Goal: Check status: Check status

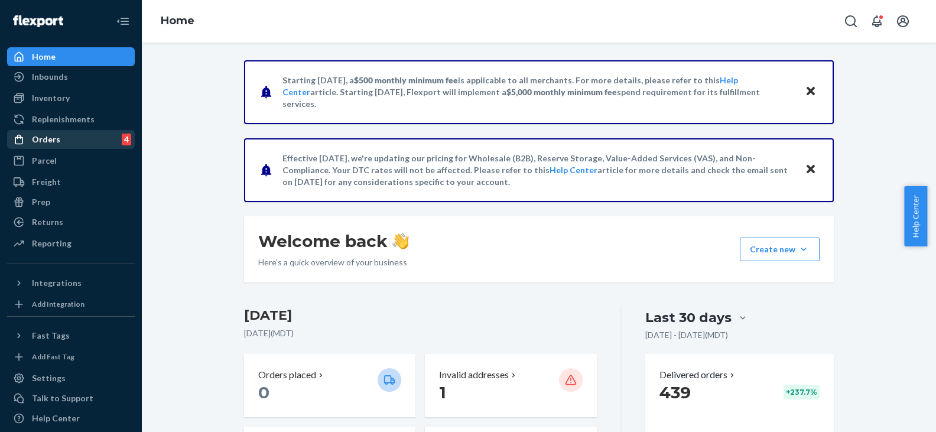
click at [51, 138] on div "Orders" at bounding box center [46, 140] width 28 height 12
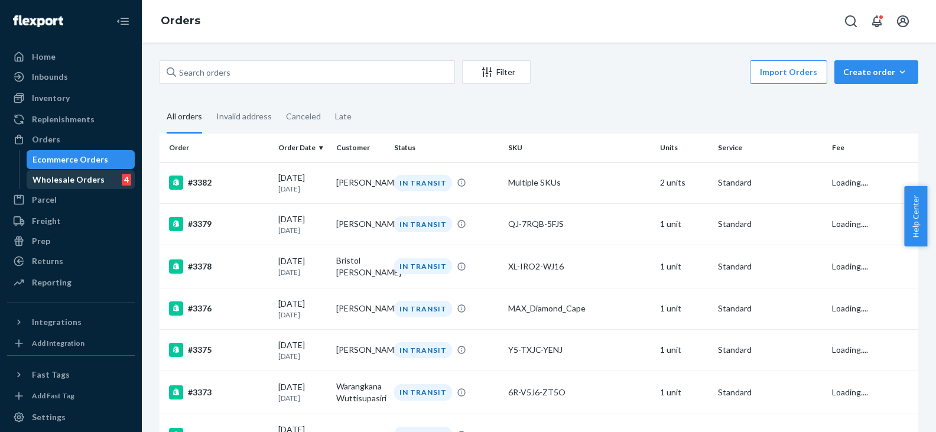
click at [61, 179] on div "Wholesale Orders" at bounding box center [68, 180] width 72 height 12
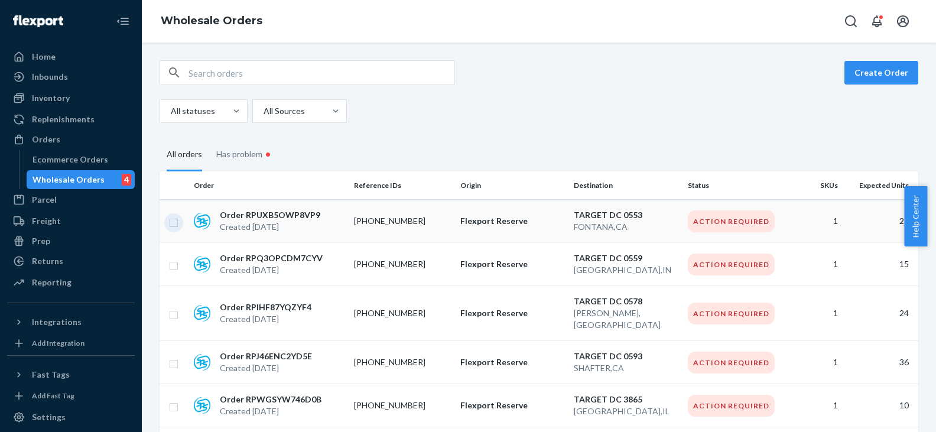
click at [177, 219] on input "checkbox" at bounding box center [173, 221] width 9 height 12
checkbox input "true"
click at [173, 267] on input "checkbox" at bounding box center [173, 264] width 9 height 12
checkbox input "true"
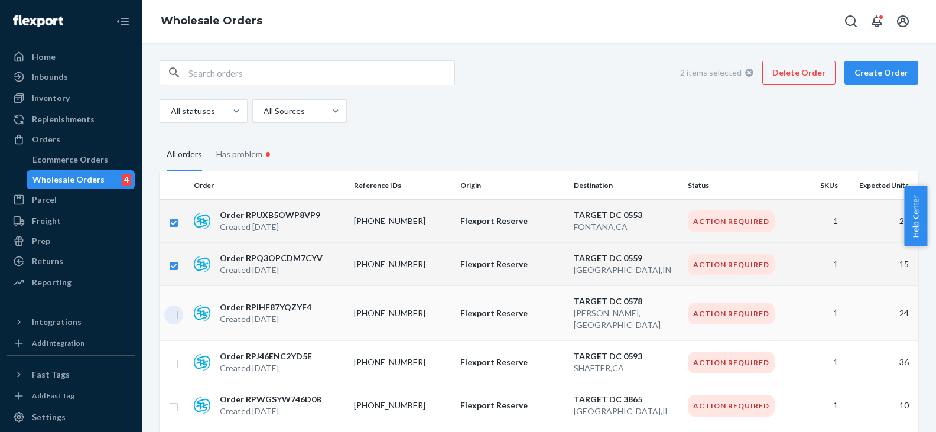
click at [173, 307] on input "checkbox" at bounding box center [173, 313] width 9 height 12
checkbox input "true"
click at [174, 356] on input "checkbox" at bounding box center [173, 362] width 9 height 12
checkbox input "true"
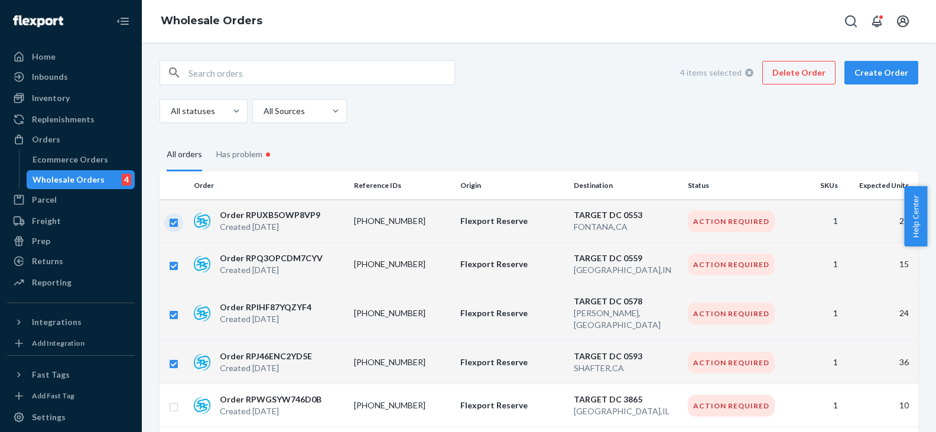
click at [174, 225] on input "checkbox" at bounding box center [173, 221] width 9 height 12
checkbox input "false"
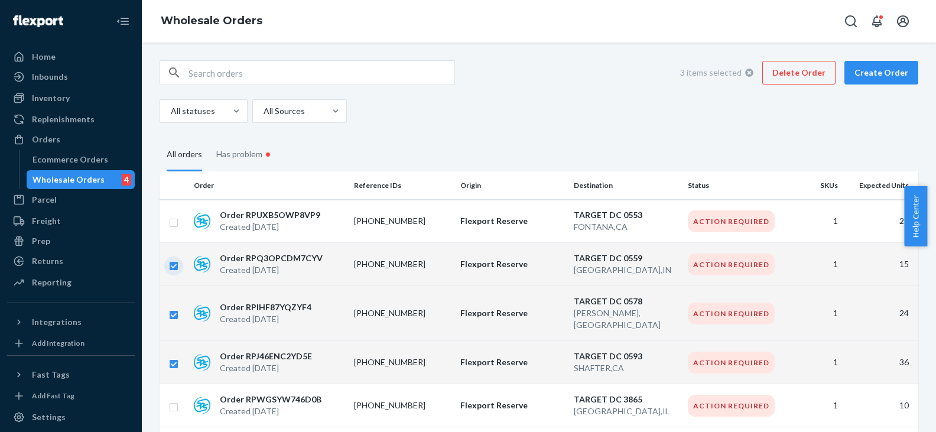
click at [171, 265] on input "checkbox" at bounding box center [173, 264] width 9 height 12
checkbox input "false"
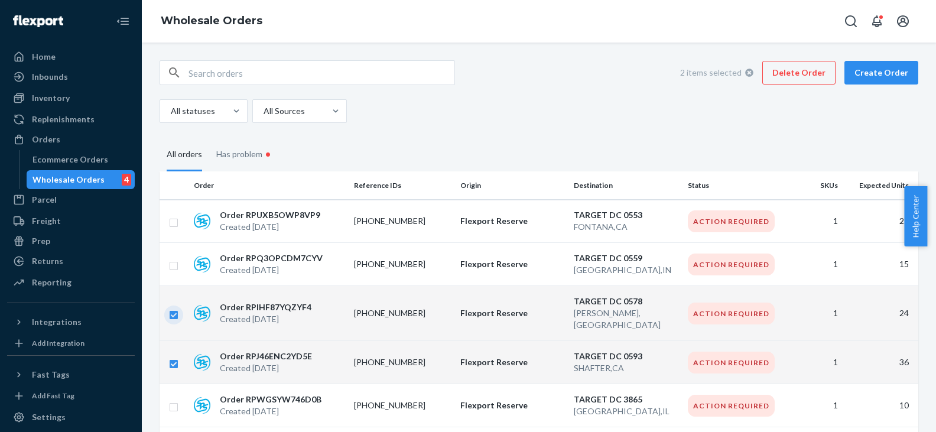
click at [172, 310] on input "checkbox" at bounding box center [173, 313] width 9 height 12
checkbox input "false"
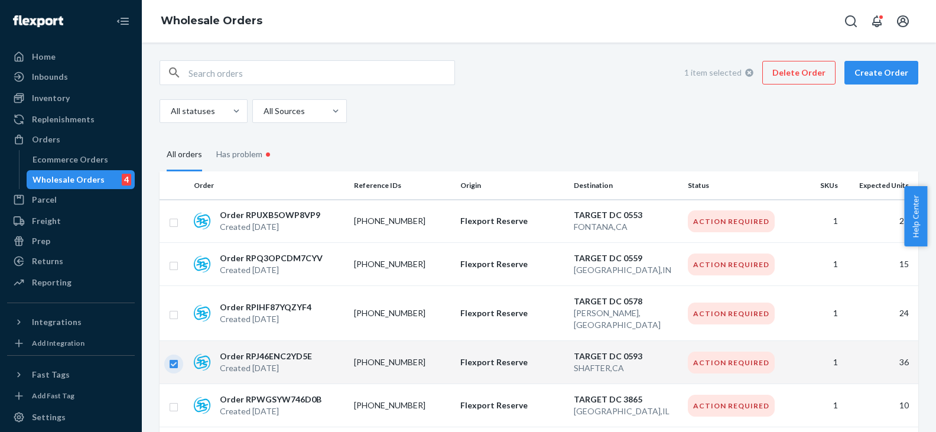
click at [173, 356] on input "checkbox" at bounding box center [173, 362] width 9 height 12
checkbox input "false"
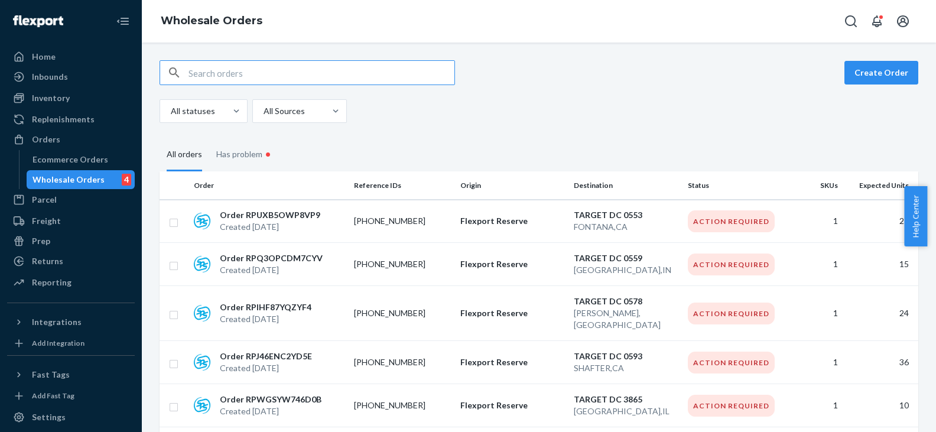
click at [279, 75] on input "text" at bounding box center [321, 73] width 266 height 24
paste input "9456853"
type input "9456853"
click at [169, 188] on th at bounding box center [175, 185] width 30 height 28
click at [170, 222] on input "checkbox" at bounding box center [173, 221] width 9 height 12
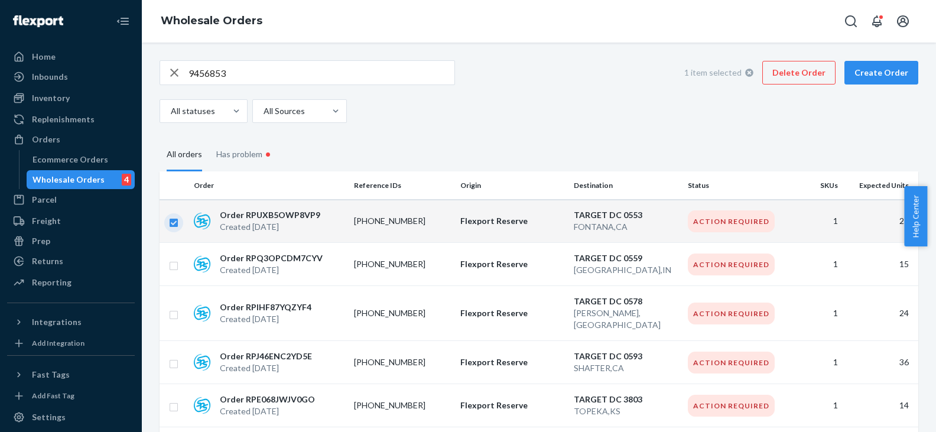
click at [171, 223] on input "checkbox" at bounding box center [173, 221] width 9 height 12
checkbox input "false"
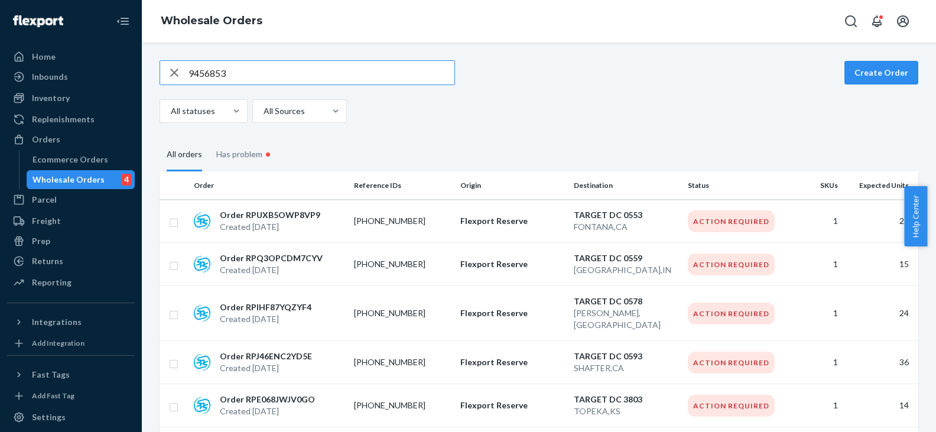
click at [244, 74] on input "9456853" at bounding box center [321, 73] width 266 height 24
paste input "215677"
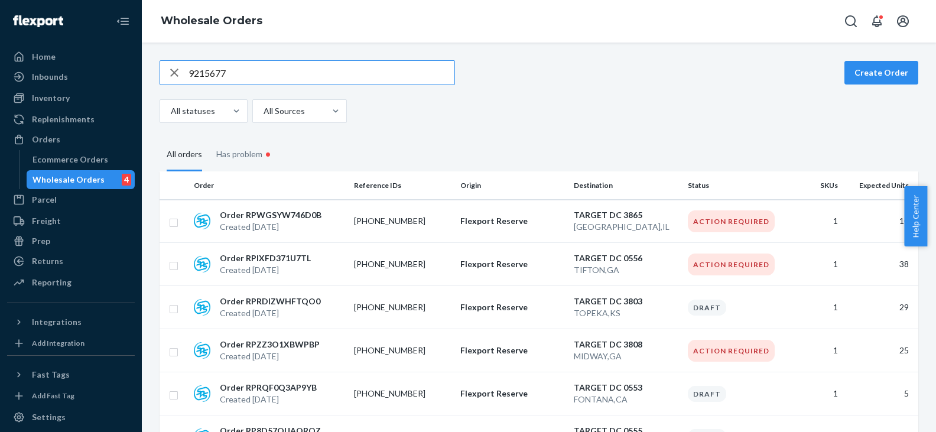
type input "9215677"
